Goal: Transaction & Acquisition: Purchase product/service

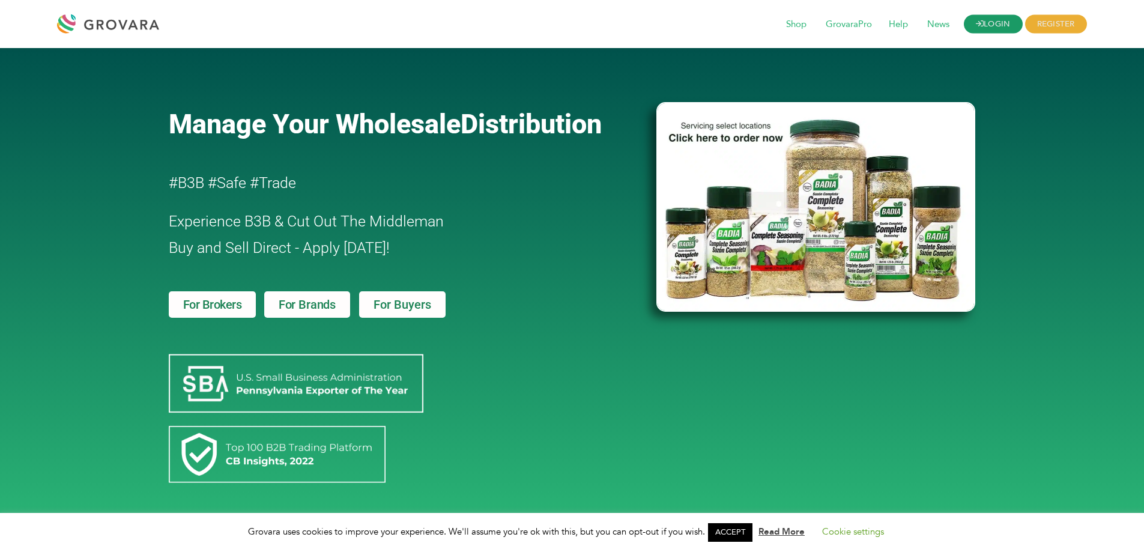
click at [980, 23] on icon at bounding box center [980, 24] width 8 height 8
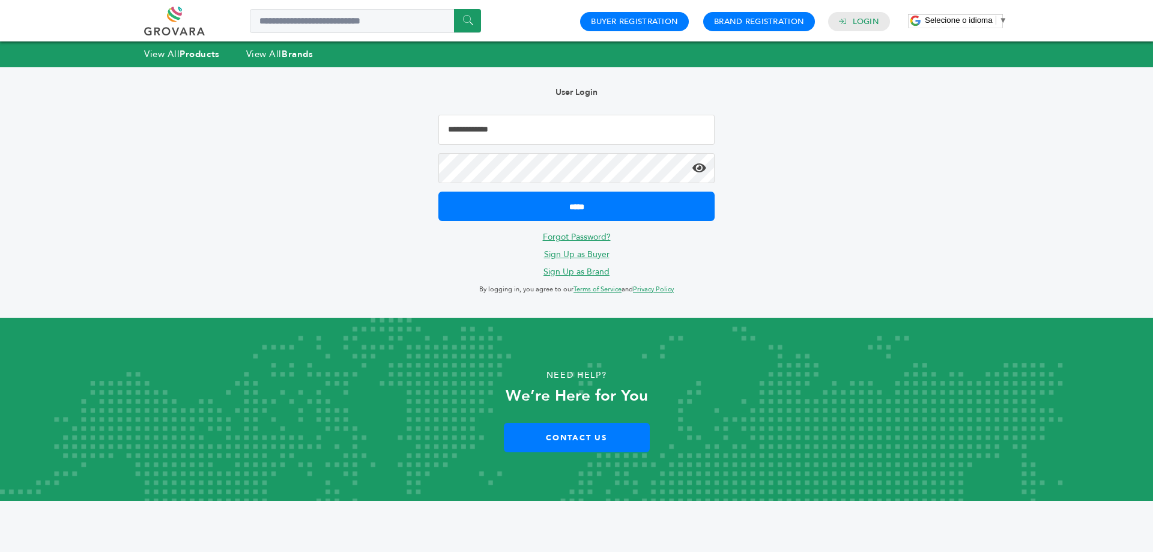
click at [607, 127] on input "Email Address" at bounding box center [576, 130] width 276 height 30
type input "**********"
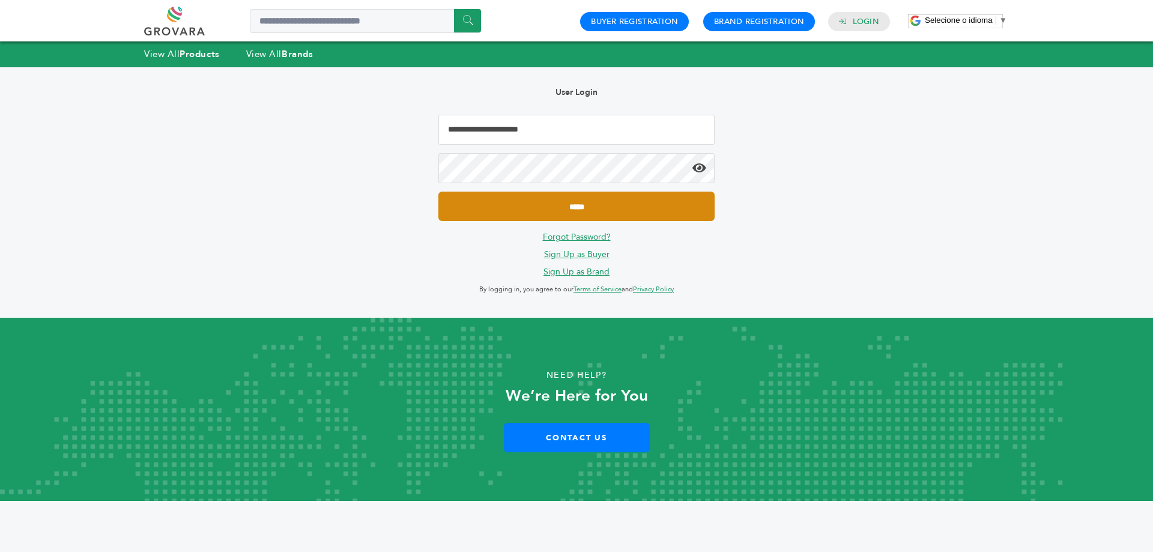
click at [622, 204] on input "*****" at bounding box center [576, 206] width 276 height 29
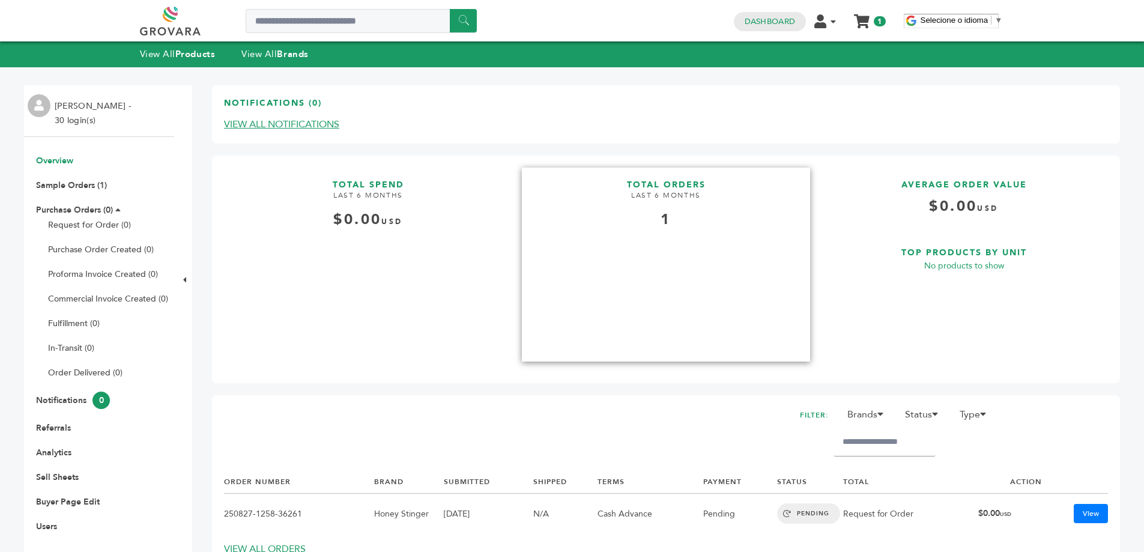
click at [646, 210] on div "1" at bounding box center [666, 220] width 288 height 20
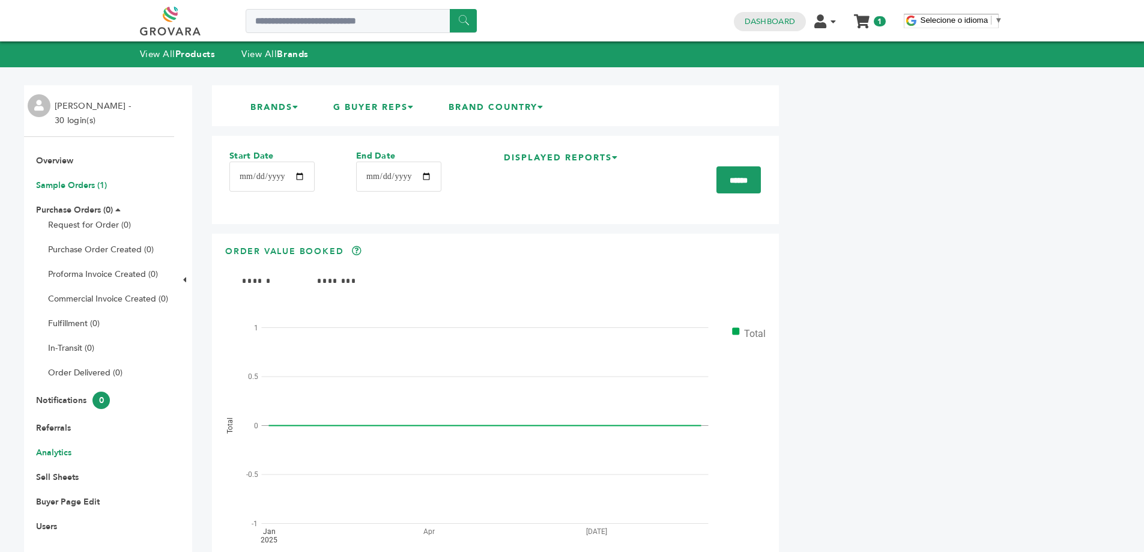
click at [77, 188] on link "Sample Orders (1)" at bounding box center [71, 185] width 71 height 11
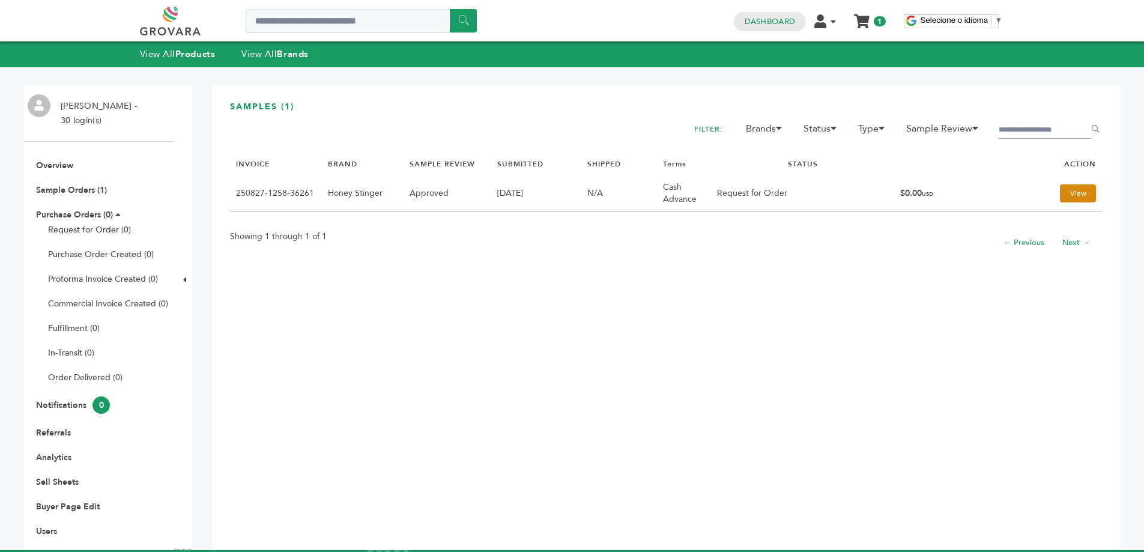
click at [1074, 190] on link "View" at bounding box center [1078, 193] width 36 height 18
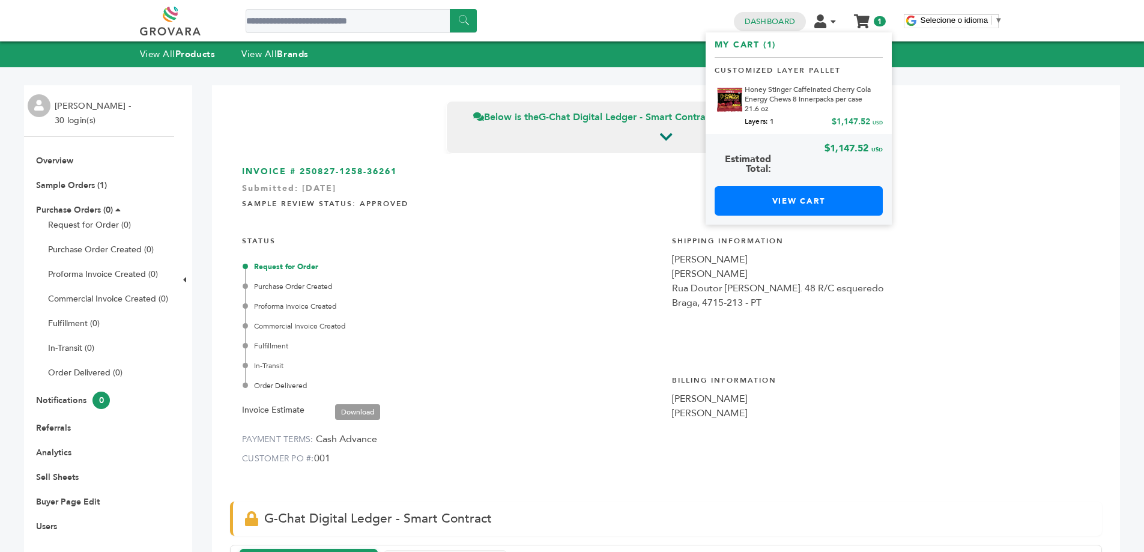
click at [864, 22] on link "My Cart" at bounding box center [861, 17] width 14 height 13
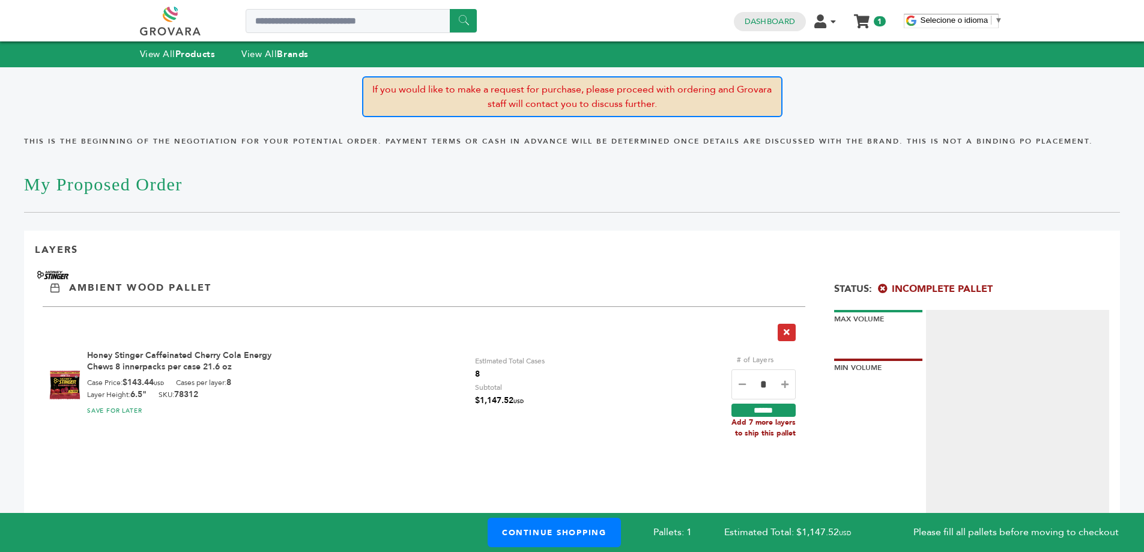
click at [784, 334] on icon "button" at bounding box center [787, 332] width 6 height 8
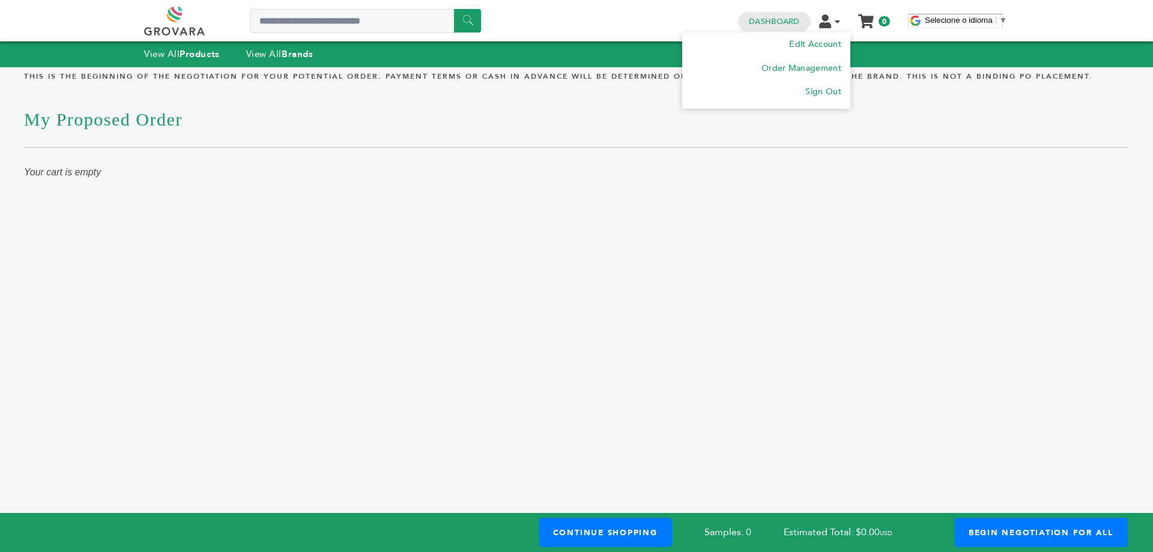
click at [839, 25] on ul "Edit Account Order Management Sign Out My Cart Your cart is empty 0" at bounding box center [857, 19] width 77 height 17
click at [821, 94] on link "Sign Out" at bounding box center [823, 91] width 36 height 11
